Goal: Task Accomplishment & Management: Use online tool/utility

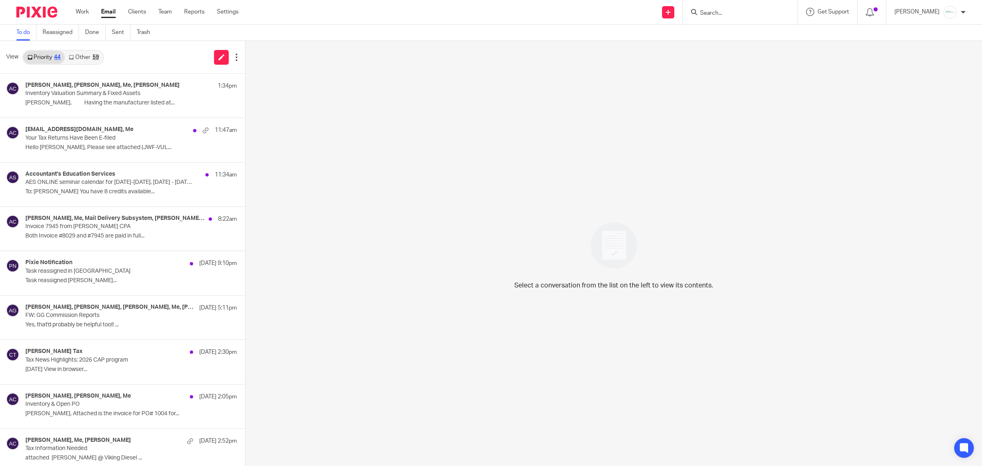
scroll to position [409, 0]
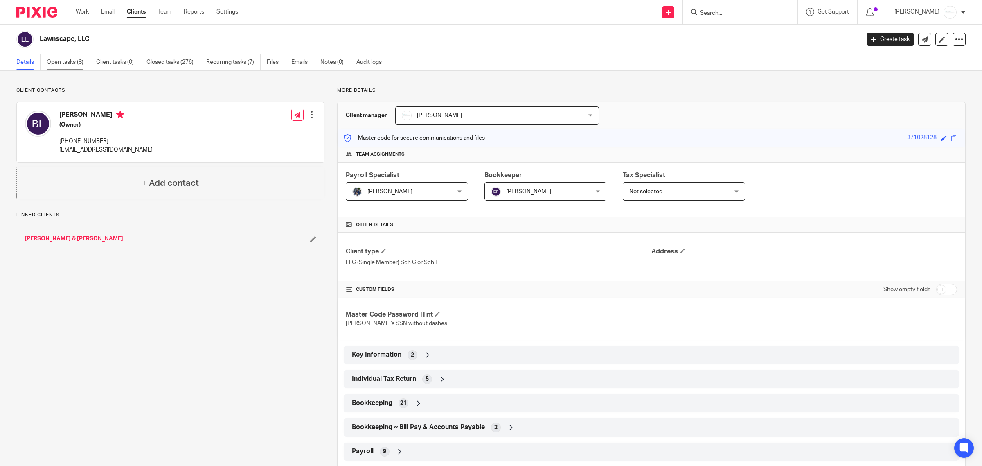
click at [60, 65] on link "Open tasks (8)" at bounding box center [68, 62] width 43 height 16
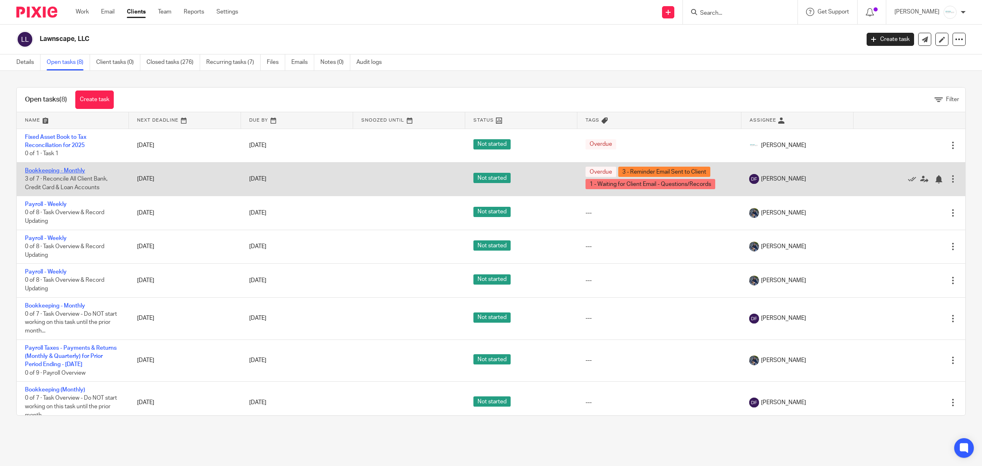
click at [75, 170] on link "Bookkeeping - Monthly" at bounding box center [55, 171] width 60 height 6
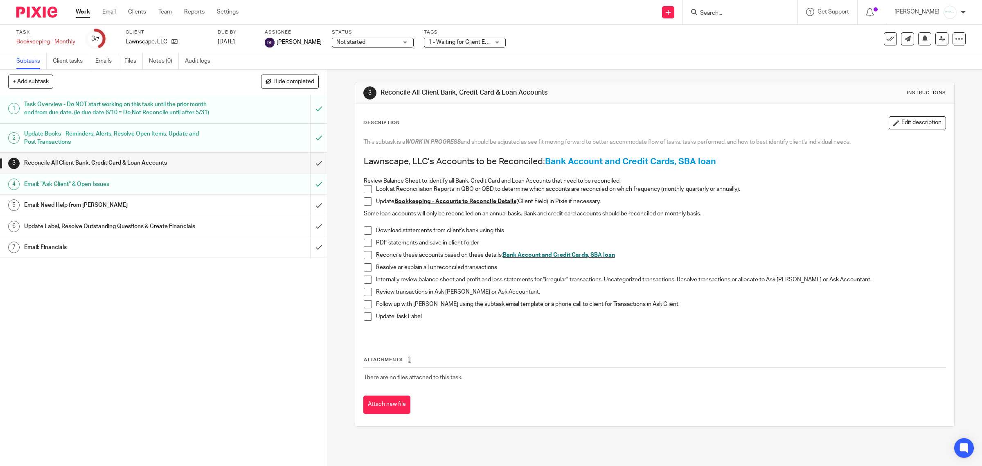
click at [123, 147] on h1 "Update Books - Reminders, Alerts, Resolve Open Items, Update and Post Transacti…" at bounding box center [116, 138] width 185 height 21
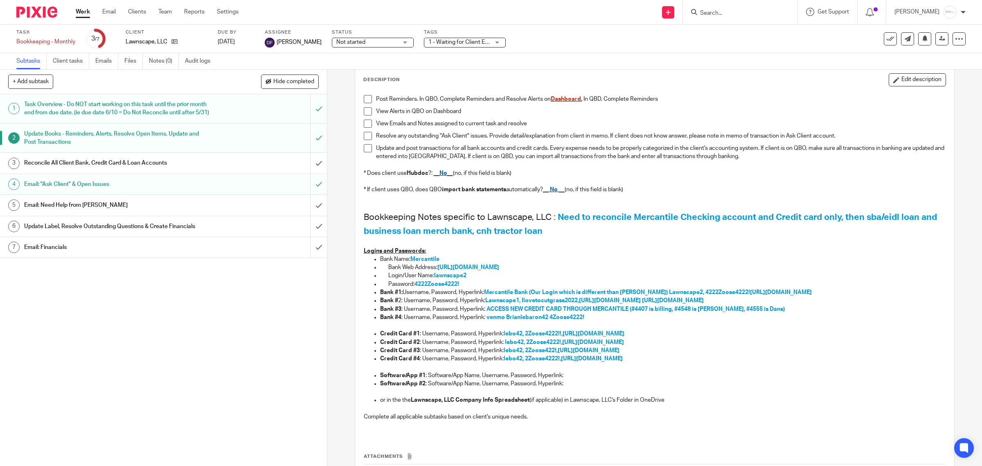
scroll to position [102, 0]
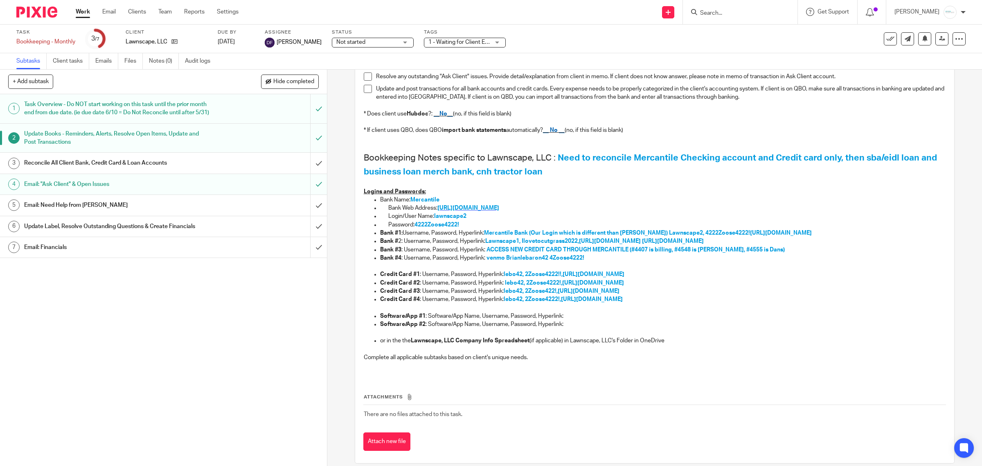
click at [458, 206] on span "https://mercbank.com/login/" at bounding box center [469, 208] width 62 height 6
